Goal: Navigation & Orientation: Find specific page/section

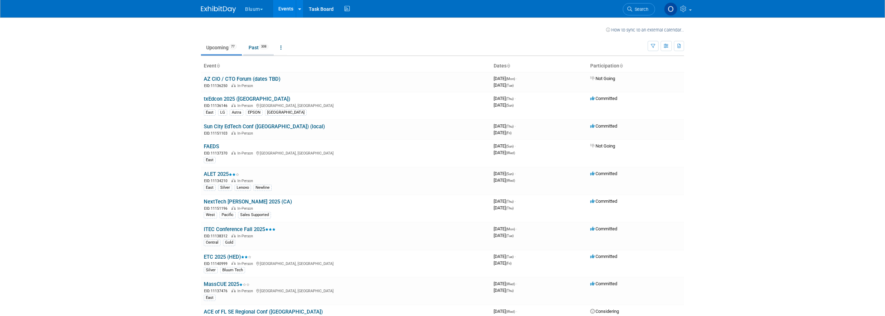
click at [256, 49] on link "Past 308" at bounding box center [258, 47] width 30 height 13
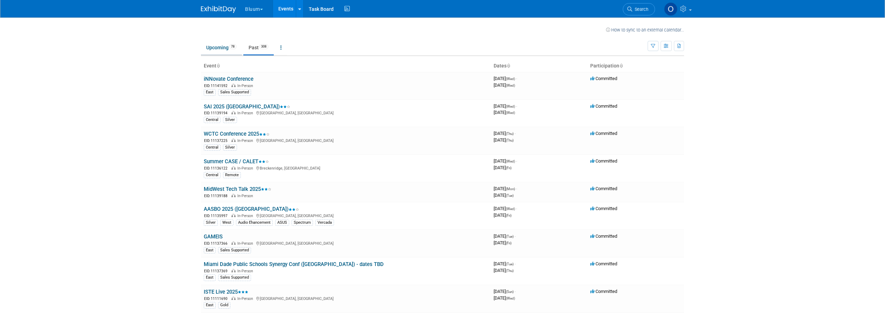
click at [222, 51] on link "Upcoming 78" at bounding box center [221, 47] width 41 height 13
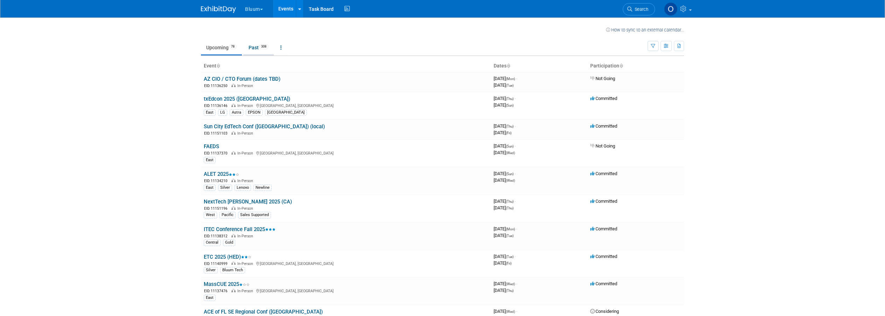
click at [253, 52] on link "Past 308" at bounding box center [258, 47] width 30 height 13
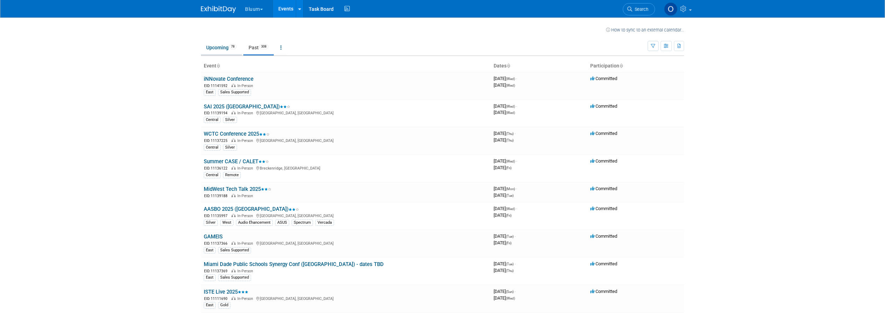
click at [213, 45] on link "Upcoming 78" at bounding box center [221, 47] width 41 height 13
